Goal: Task Accomplishment & Management: Use online tool/utility

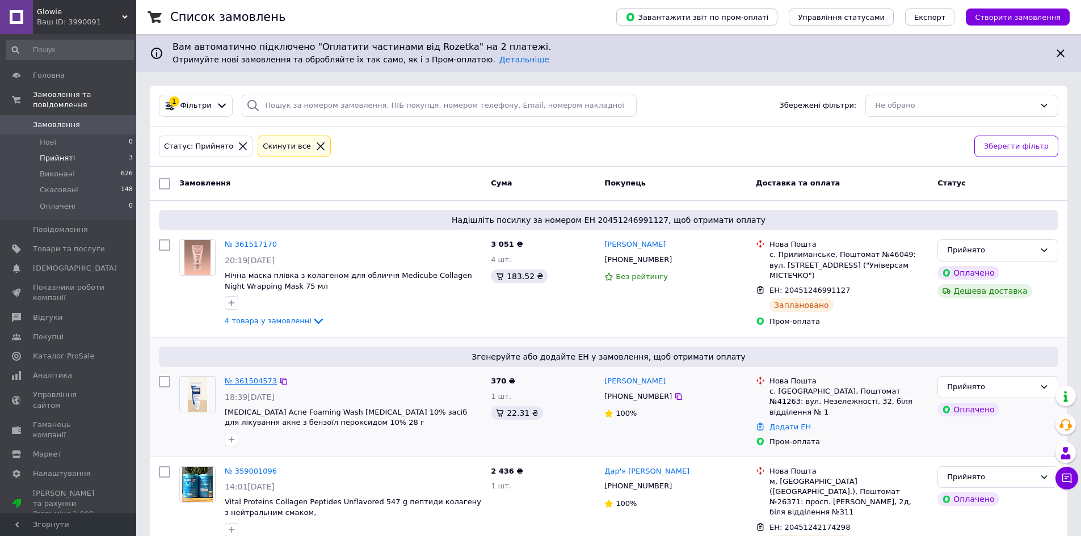
click at [240, 378] on link "№ 361504573" at bounding box center [251, 381] width 52 height 9
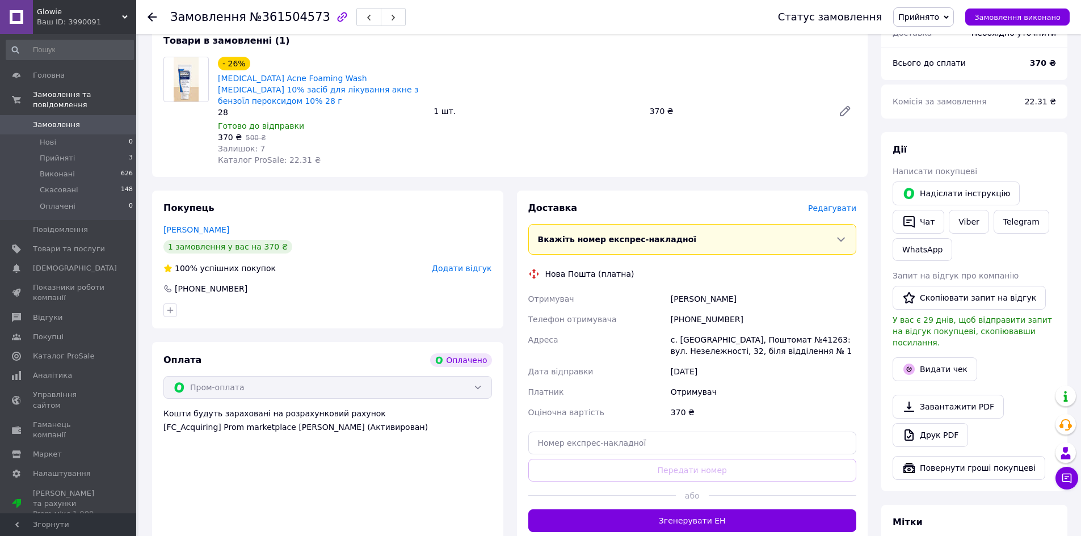
scroll to position [397, 0]
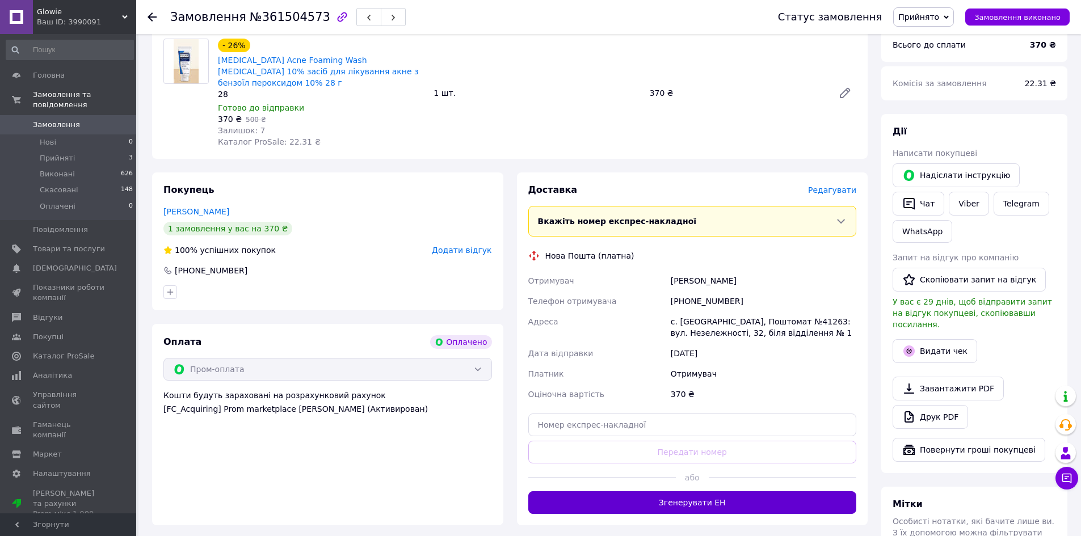
click at [741, 491] on button "Згенерувати ЕН" at bounding box center [692, 502] width 329 height 23
